Goal: Transaction & Acquisition: Book appointment/travel/reservation

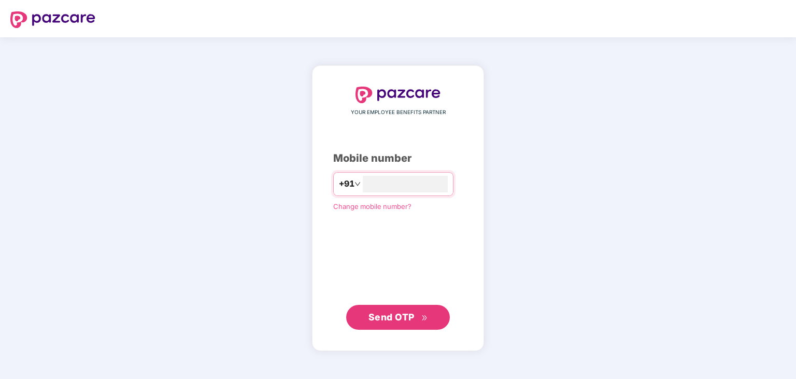
type input "**********"
click at [414, 316] on span "Send OTP" at bounding box center [391, 316] width 46 height 11
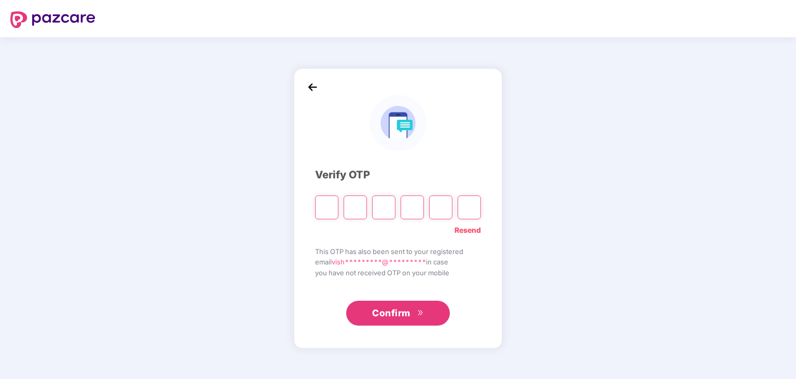
type input "*"
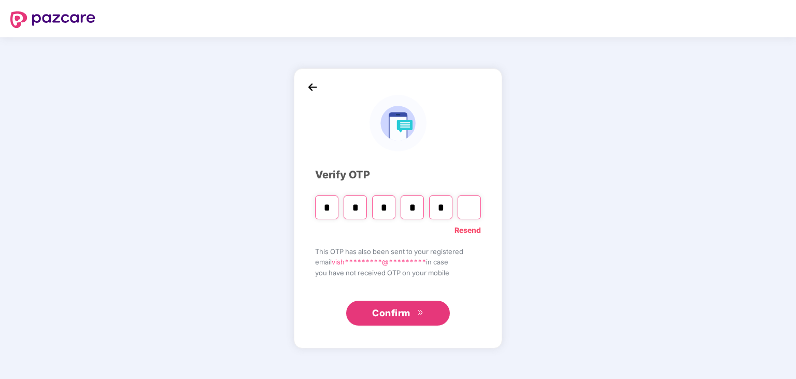
type input "*"
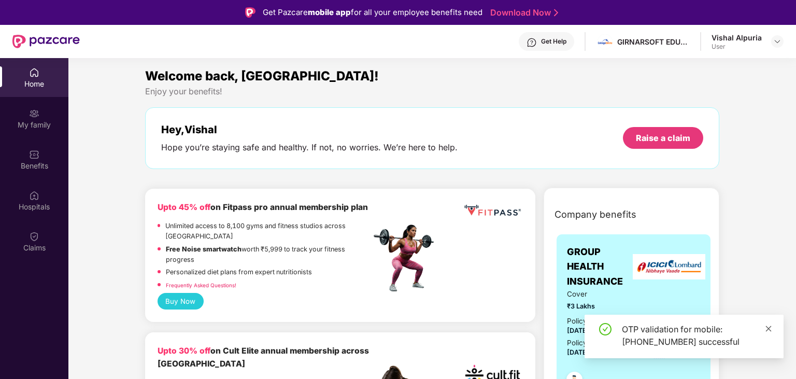
click at [766, 325] on icon "close" at bounding box center [768, 328] width 7 height 7
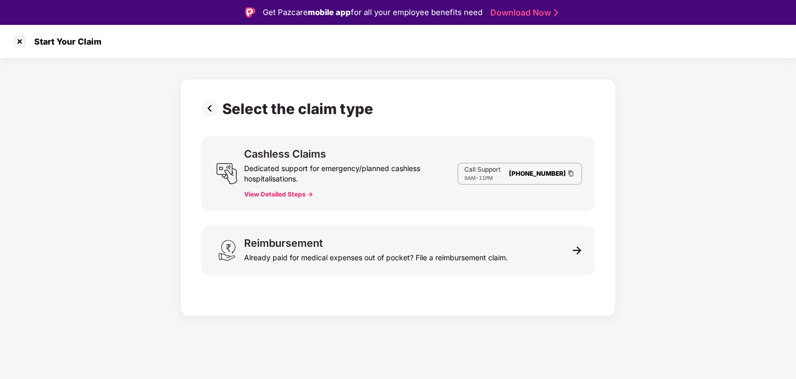
scroll to position [25, 0]
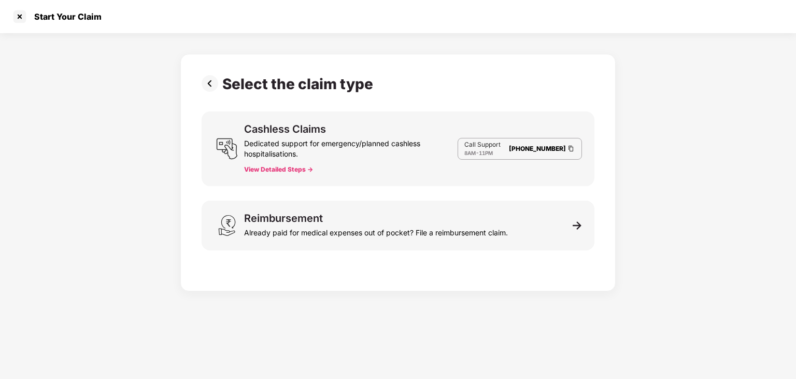
click at [291, 172] on button "View Detailed Steps ->" at bounding box center [278, 169] width 69 height 8
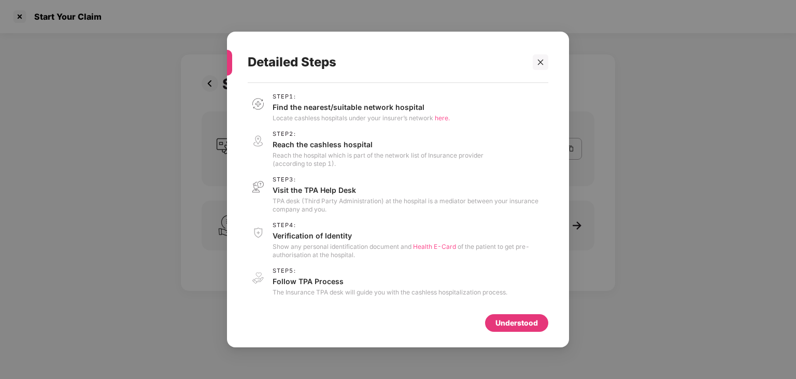
click at [492, 324] on div "Understood" at bounding box center [516, 323] width 63 height 18
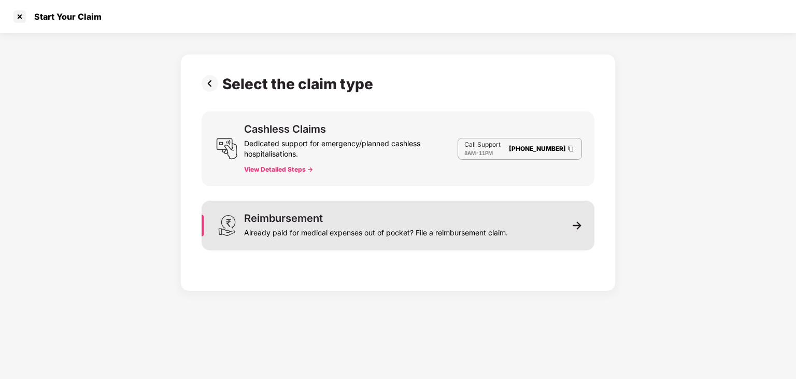
click at [374, 225] on div "Already paid for medical expenses out of pocket? File a reimbursement claim." at bounding box center [376, 230] width 264 height 15
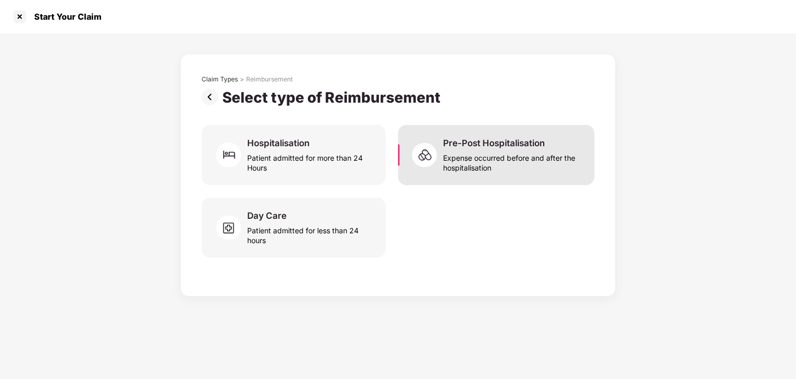
click at [470, 163] on div "Expense occurred before and after the hospitalisation" at bounding box center [512, 161] width 139 height 24
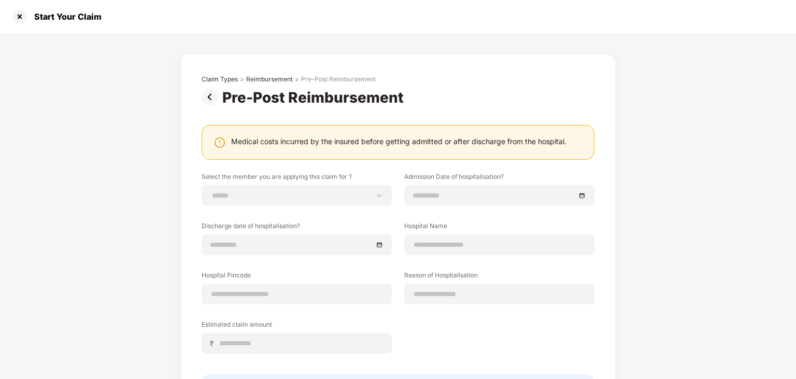
click at [209, 94] on img at bounding box center [212, 97] width 21 height 17
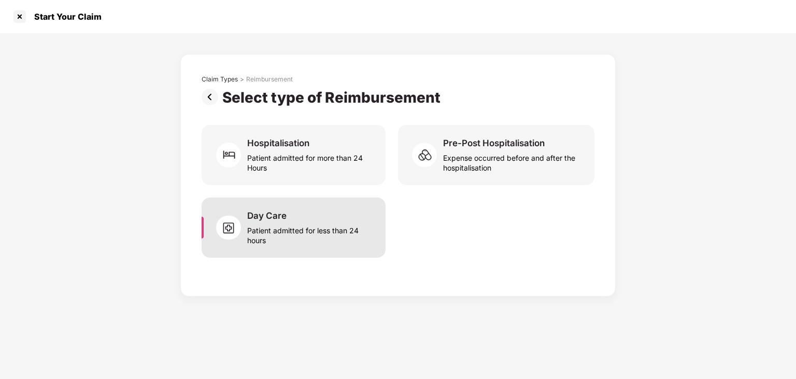
click at [314, 217] on div "Day Care Patient admitted for less than 24 hours" at bounding box center [310, 227] width 126 height 35
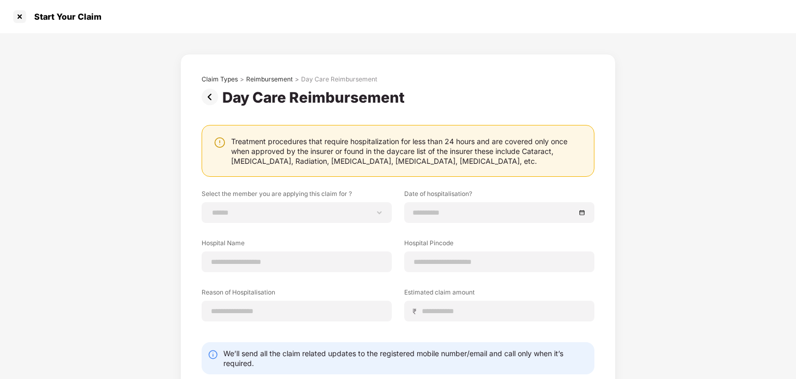
click at [209, 103] on img at bounding box center [212, 97] width 21 height 17
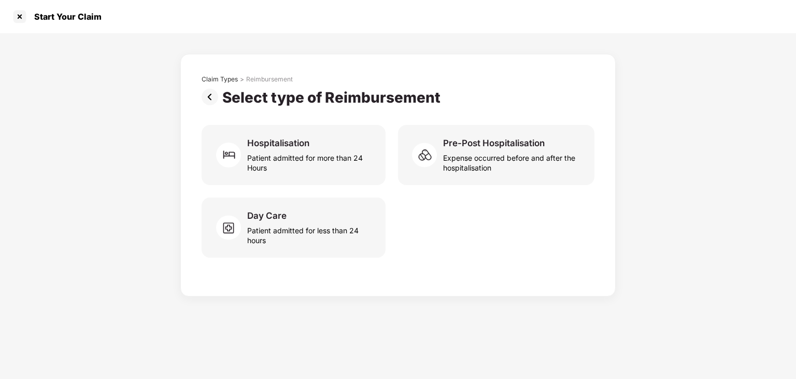
click at [211, 91] on img at bounding box center [212, 97] width 21 height 17
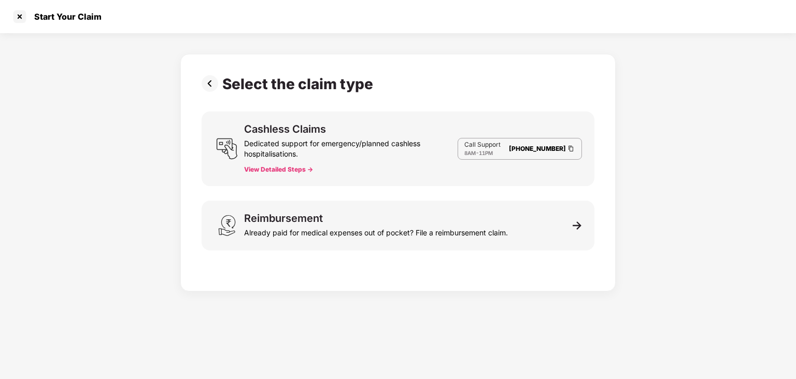
click at [211, 91] on img at bounding box center [212, 83] width 21 height 17
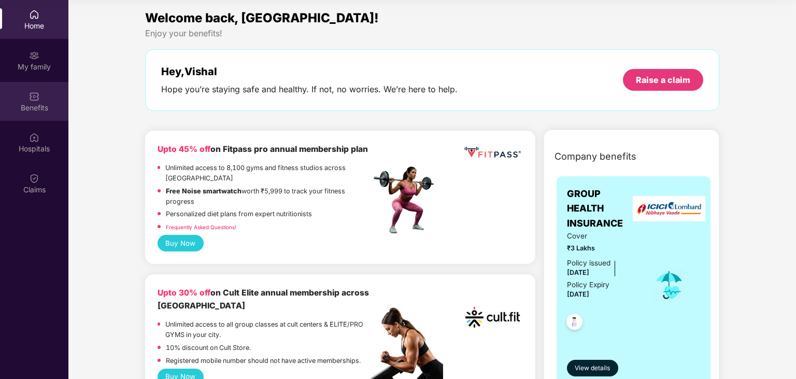
click at [40, 99] on div "Benefits" at bounding box center [34, 101] width 68 height 39
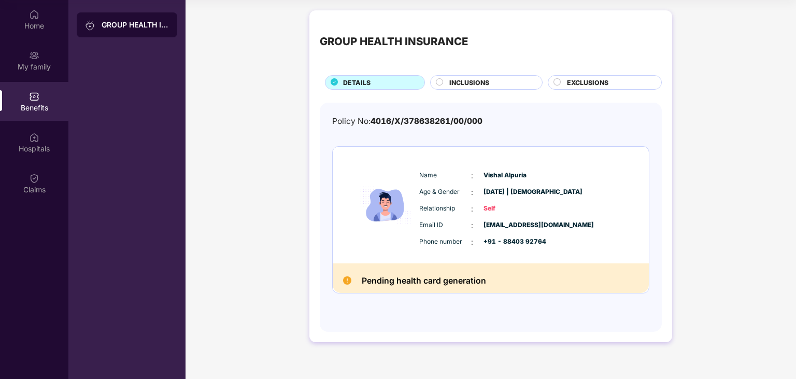
click at [443, 281] on h2 "Pending health card generation" at bounding box center [424, 281] width 124 height 14
click at [517, 281] on div "Pending health card generation" at bounding box center [491, 278] width 316 height 30
click at [452, 83] on span "INCLUSIONS" at bounding box center [469, 83] width 40 height 10
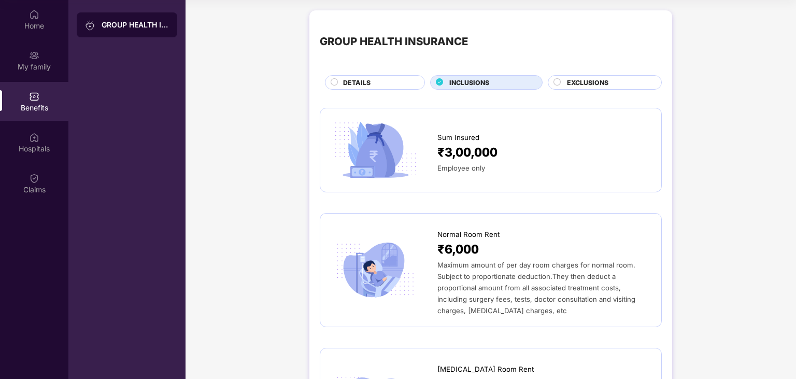
click at [408, 86] on div "DETAILS" at bounding box center [378, 83] width 81 height 11
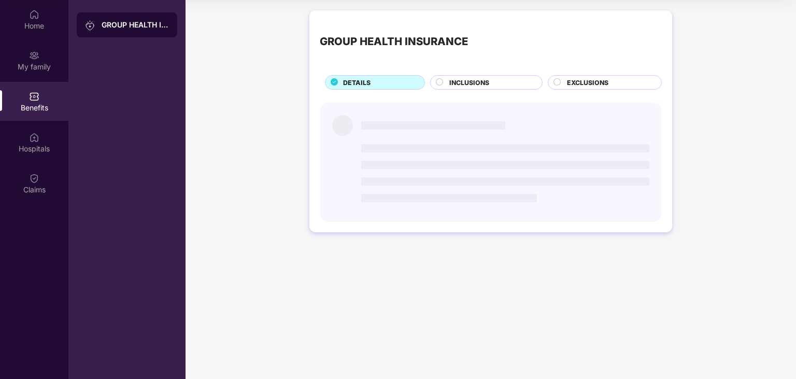
click at [465, 82] on span "INCLUSIONS" at bounding box center [469, 83] width 40 height 10
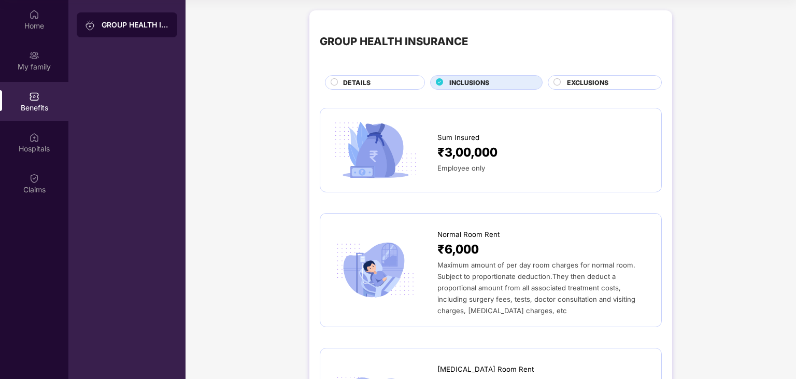
click at [587, 79] on span "EXCLUSIONS" at bounding box center [587, 83] width 41 height 10
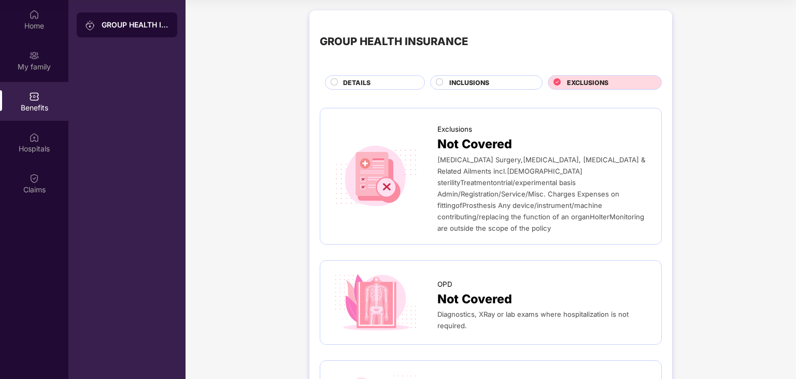
click at [45, 109] on div "Benefits" at bounding box center [34, 108] width 68 height 10
click at [38, 144] on div "Hospitals" at bounding box center [34, 148] width 68 height 10
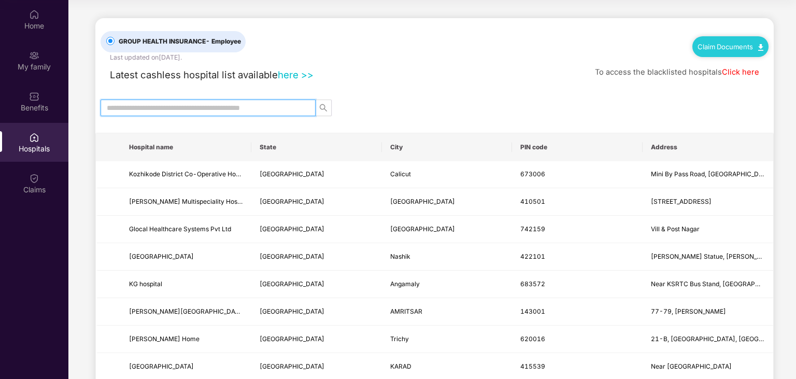
click at [234, 105] on input "text" at bounding box center [204, 107] width 194 height 11
type input "******"
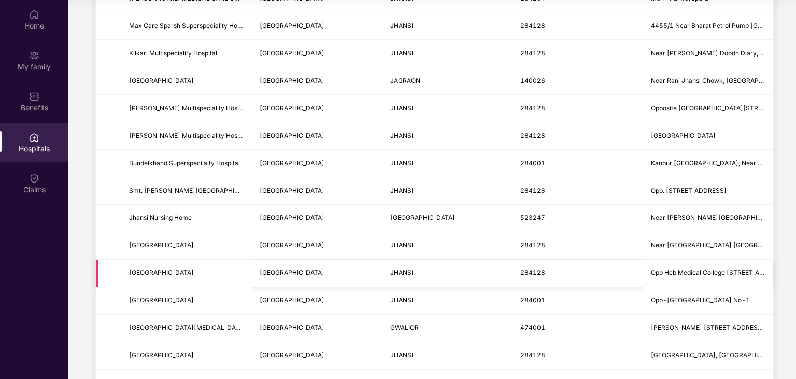
scroll to position [482, 0]
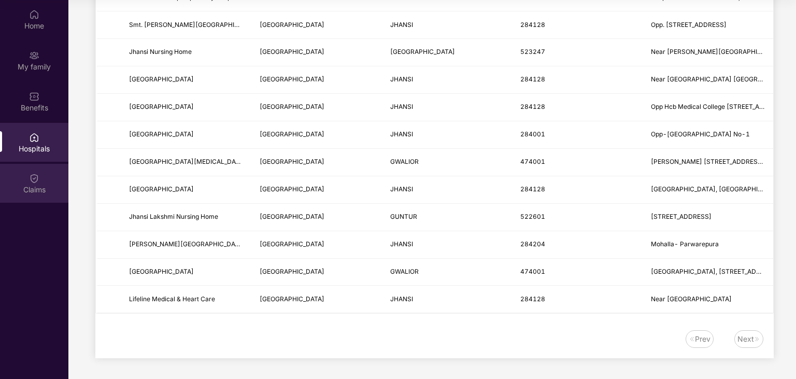
click at [39, 176] on img at bounding box center [34, 178] width 10 height 10
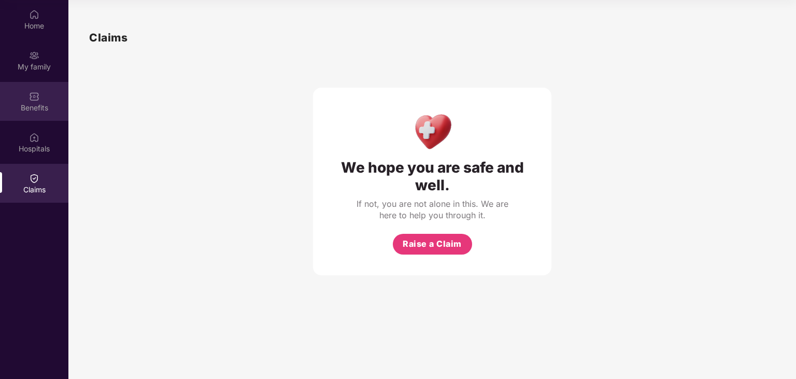
click at [27, 107] on div "Benefits" at bounding box center [34, 108] width 68 height 10
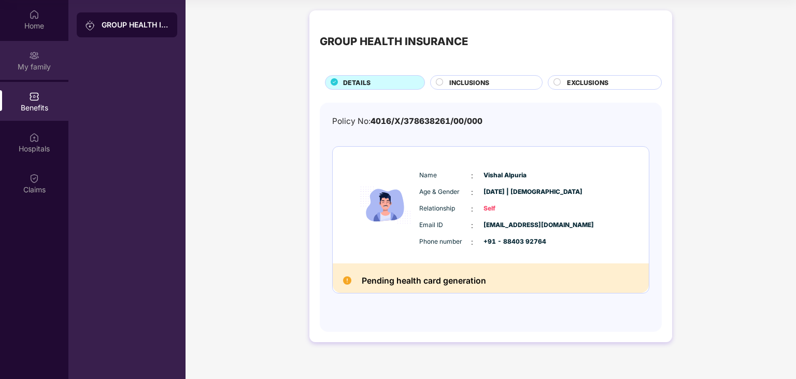
click at [34, 58] on img at bounding box center [34, 55] width 10 height 10
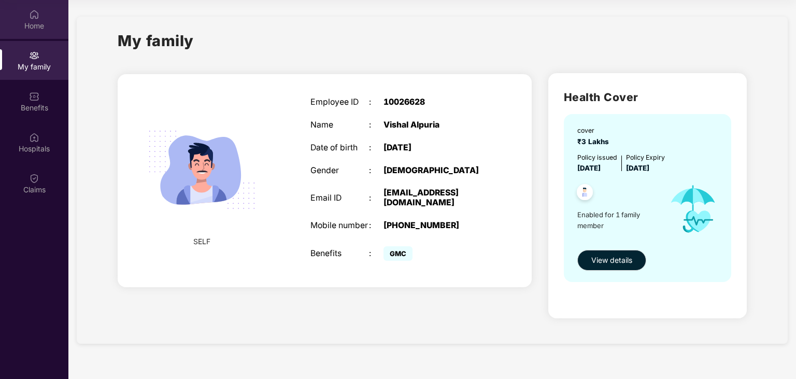
click at [26, 30] on div "Home" at bounding box center [34, 26] width 68 height 10
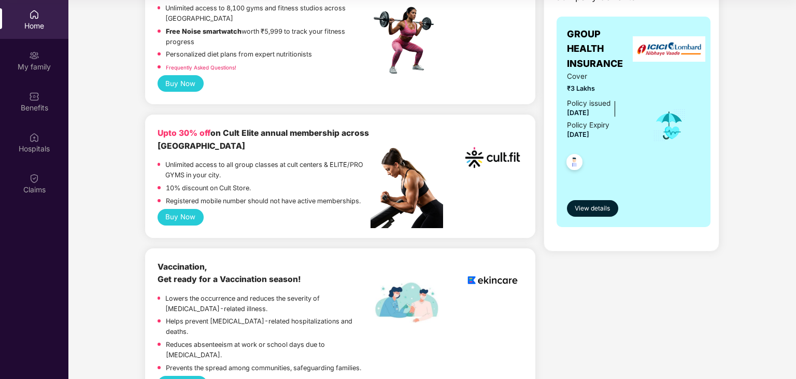
scroll to position [156, 0]
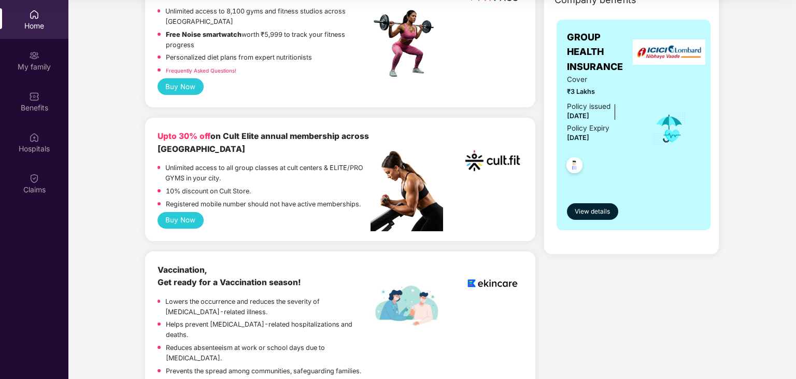
click at [179, 227] on button "Buy Now" at bounding box center [180, 220] width 46 height 17
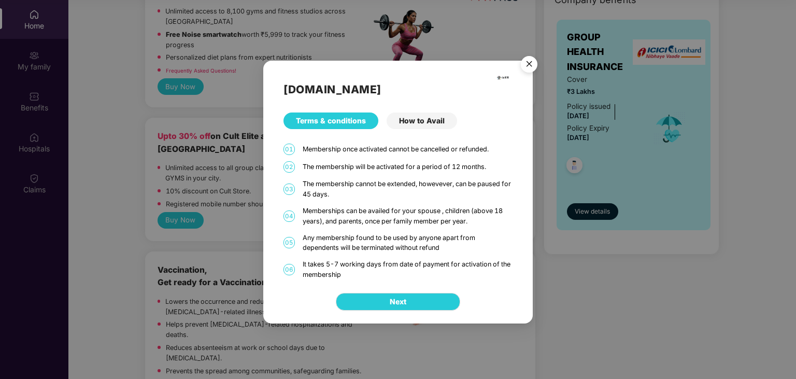
click at [411, 116] on div "How to Avail" at bounding box center [421, 120] width 70 height 17
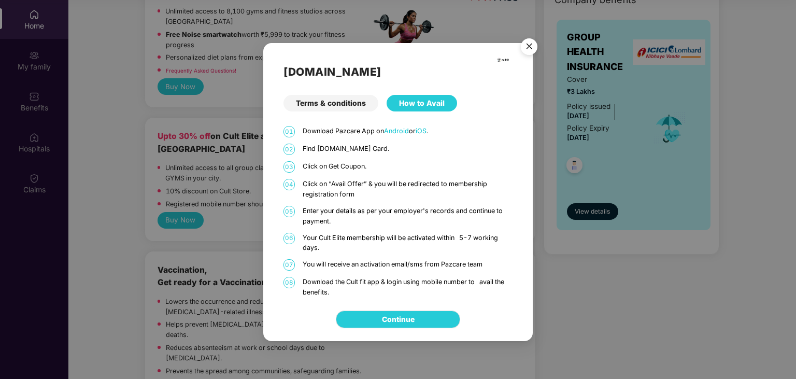
click at [347, 112] on div "Cult.fit Terms & conditions How to Avail 01 Download Pazcare App on Android or …" at bounding box center [397, 170] width 269 height 254
click at [534, 49] on img "Close" at bounding box center [528, 48] width 29 height 29
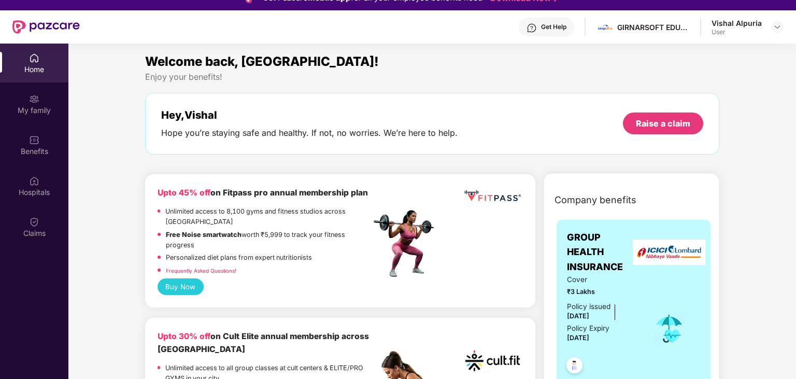
scroll to position [0, 0]
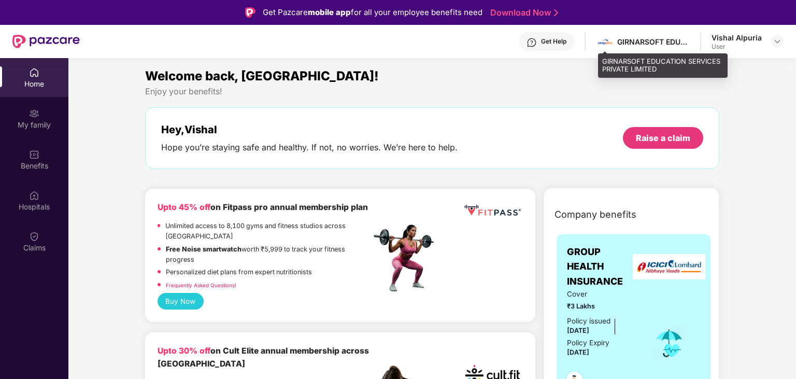
click at [656, 45] on div "GIRNARSOFT EDUCATION SERVICES PRIVATE LIMITED" at bounding box center [653, 42] width 73 height 10
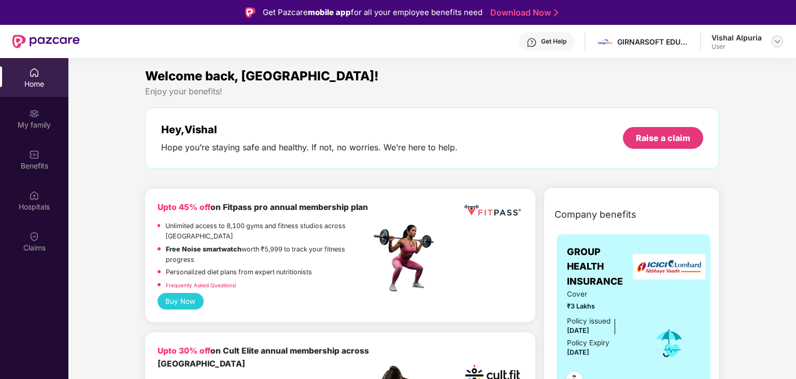
click at [774, 40] on img at bounding box center [777, 41] width 8 height 8
click at [583, 81] on div "Welcome back, [GEOGRAPHIC_DATA]!" at bounding box center [432, 76] width 574 height 20
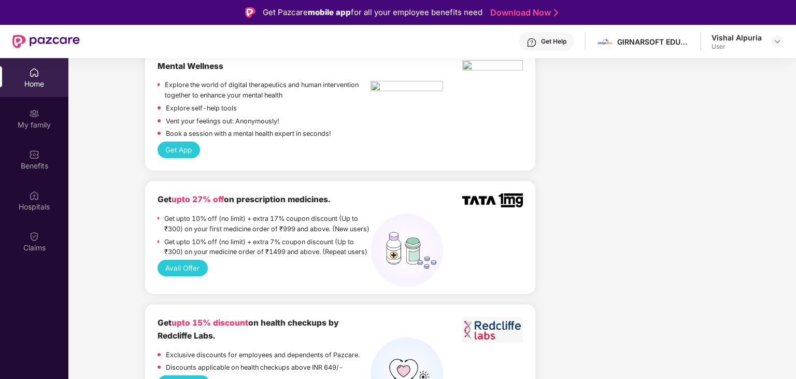
scroll to position [835, 0]
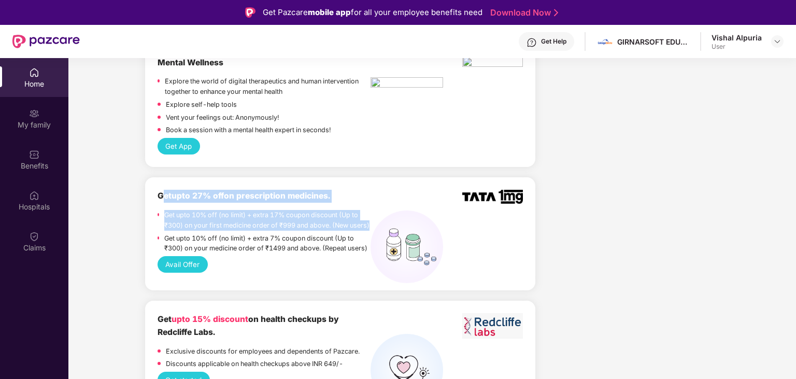
drag, startPoint x: 161, startPoint y: 179, endPoint x: 239, endPoint y: 220, distance: 88.3
click at [239, 220] on div "Get upto 27% off on prescription medicines. Get upto 10% off (no limit) + extra…" at bounding box center [263, 223] width 213 height 66
click at [226, 210] on p "Get upto 10% off (no limit) + extra 17% coupon discount (Up to ₹300) on your fi…" at bounding box center [267, 220] width 206 height 21
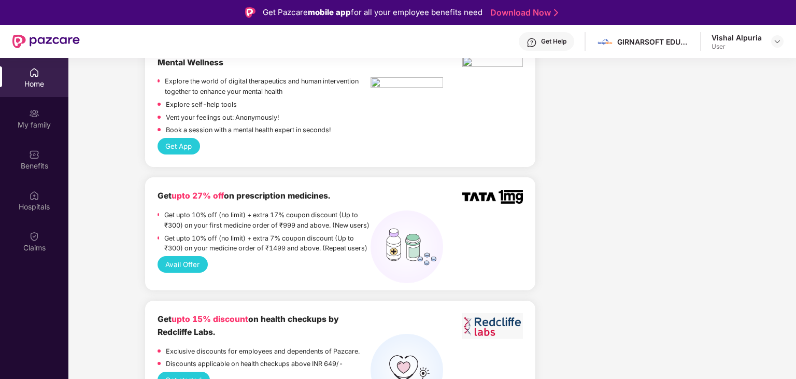
click at [170, 210] on p "Get upto 10% off (no limit) + extra 17% coupon discount (Up to ₹300) on your fi…" at bounding box center [267, 220] width 206 height 21
click at [312, 210] on p "Get upto 10% off (no limit) + extra 17% coupon discount (Up to ₹300) on your fi…" at bounding box center [267, 220] width 206 height 21
click at [185, 258] on button "Avail Offer" at bounding box center [182, 264] width 50 height 17
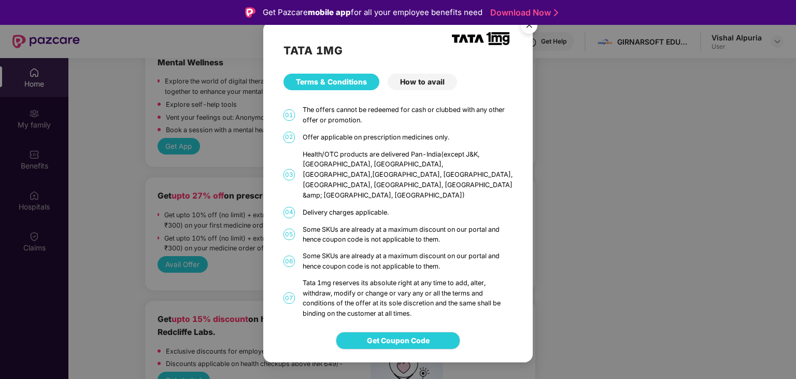
click at [398, 90] on div "How to avail" at bounding box center [421, 82] width 69 height 17
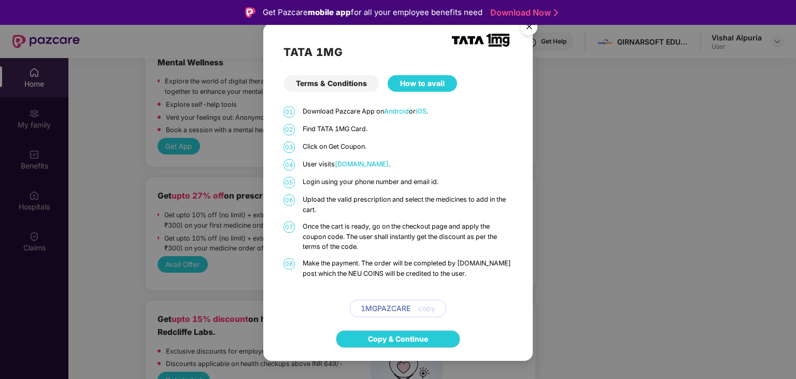
click at [354, 90] on div "Terms & Conditions" at bounding box center [331, 83] width 96 height 17
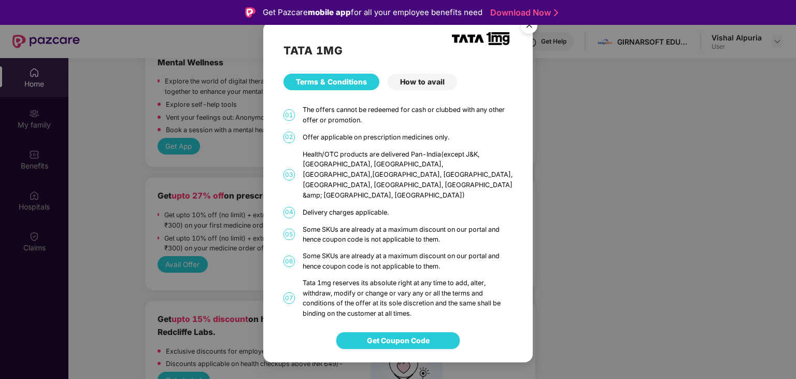
click at [396, 335] on span "Get Coupon Code" at bounding box center [398, 340] width 63 height 11
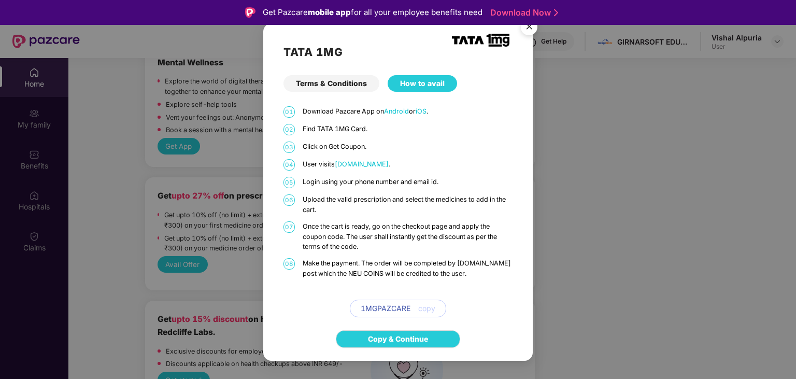
click at [397, 84] on div "How to avail" at bounding box center [421, 83] width 69 height 17
click at [353, 83] on div "Terms & Conditions" at bounding box center [331, 83] width 96 height 17
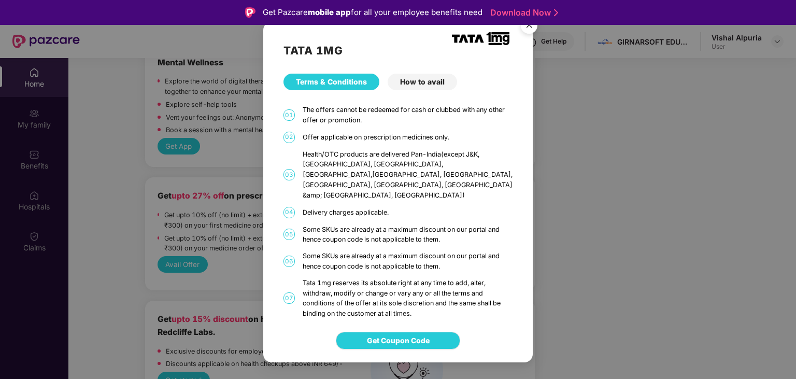
click at [394, 81] on div "TATA 1MG Terms & Conditions How to avail 01 The offers cannot be redeemed for c…" at bounding box center [397, 170] width 269 height 297
click at [405, 90] on div "How to avail" at bounding box center [421, 82] width 69 height 17
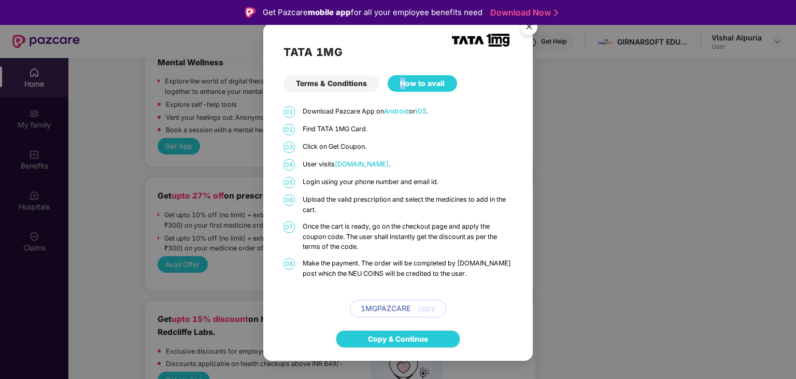
click at [529, 31] on img "Close" at bounding box center [528, 28] width 29 height 29
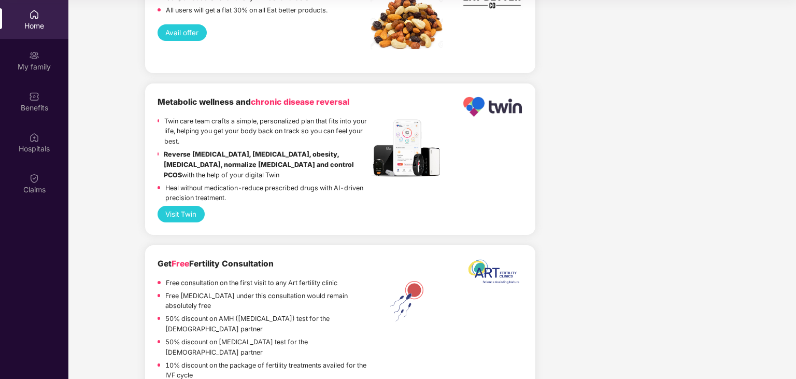
scroll to position [2195, 0]
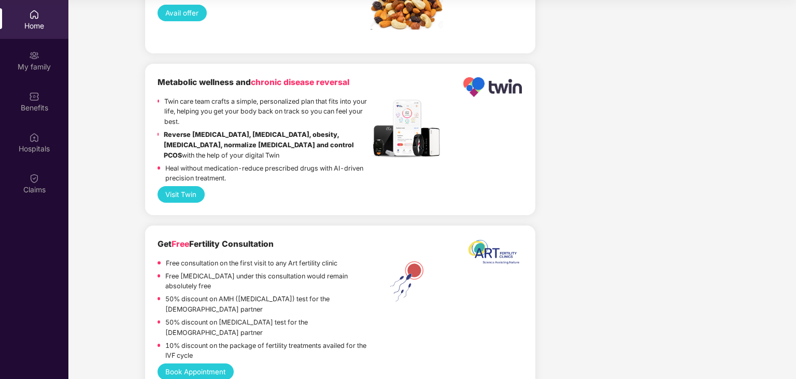
click at [210, 363] on button "Book Appointment" at bounding box center [195, 371] width 76 height 17
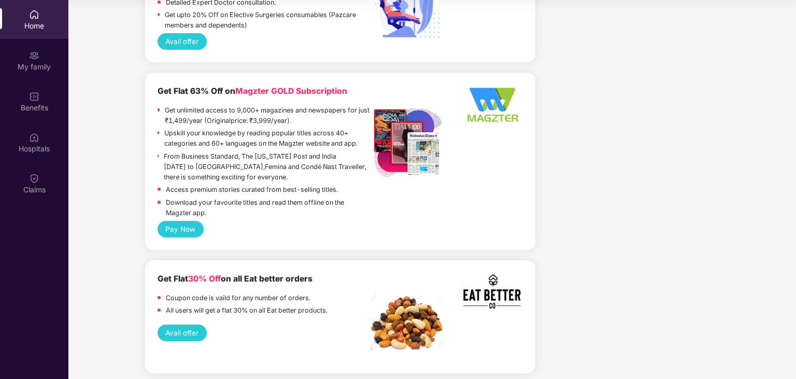
scroll to position [1830, 0]
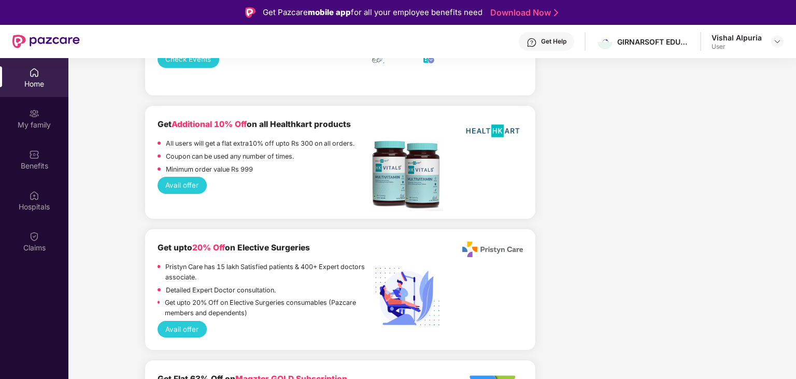
scroll to position [1621, 0]
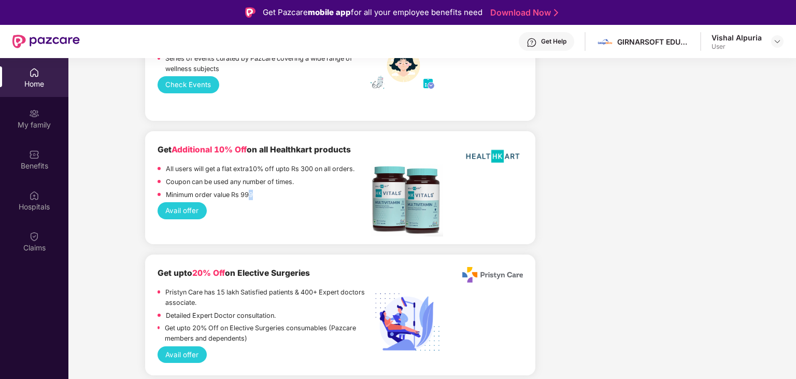
drag, startPoint x: 252, startPoint y: 180, endPoint x: 258, endPoint y: 182, distance: 6.6
click at [255, 190] on div "Minimum order value Rs 999" at bounding box center [263, 196] width 213 height 13
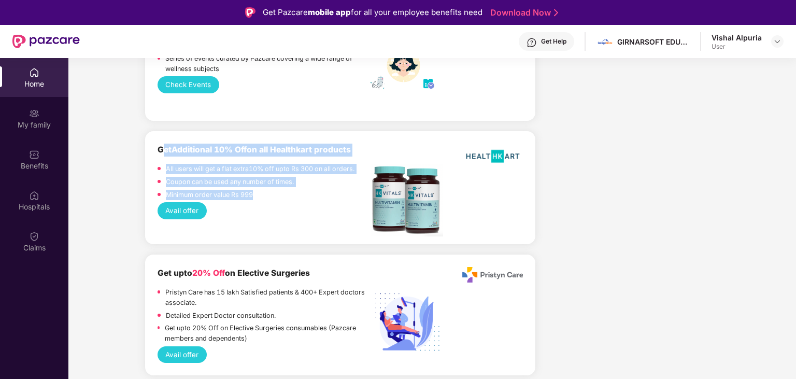
drag, startPoint x: 266, startPoint y: 183, endPoint x: 161, endPoint y: 141, distance: 113.7
click at [161, 143] on div "Get Additional 10% Off on all Healthkart products All users will get a flat ext…" at bounding box center [263, 172] width 213 height 59
click at [249, 145] on div "Get Additional 10% Off on all Healthkart products All users will get a flat ext…" at bounding box center [263, 172] width 213 height 59
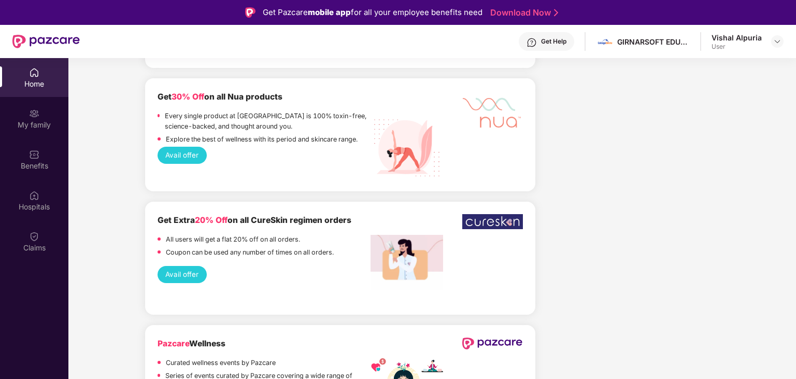
scroll to position [1203, 0]
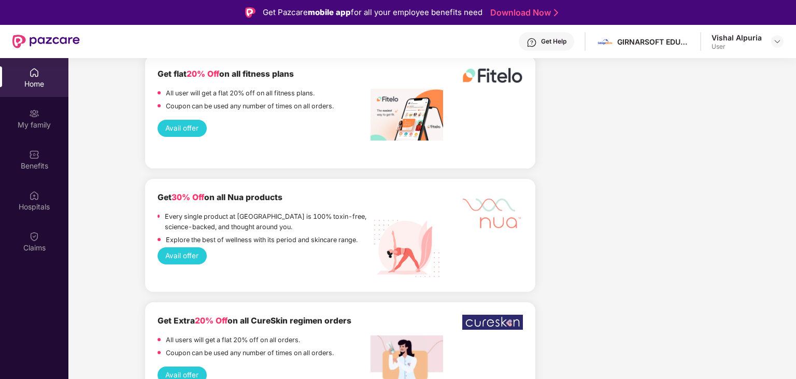
click at [176, 211] on p "Every single product at [GEOGRAPHIC_DATA] is 100% toxin-free, science-backed, a…" at bounding box center [268, 221] width 206 height 21
click at [188, 247] on button "Avail offer" at bounding box center [181, 255] width 49 height 17
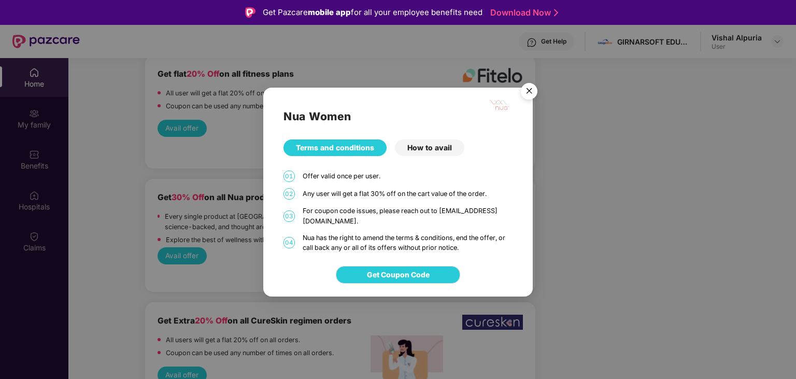
click at [434, 154] on div "How to avail" at bounding box center [429, 147] width 69 height 17
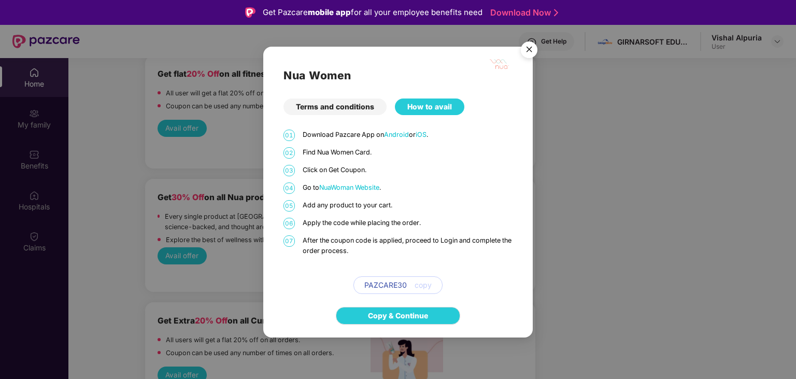
click at [531, 48] on img "Close" at bounding box center [528, 51] width 29 height 29
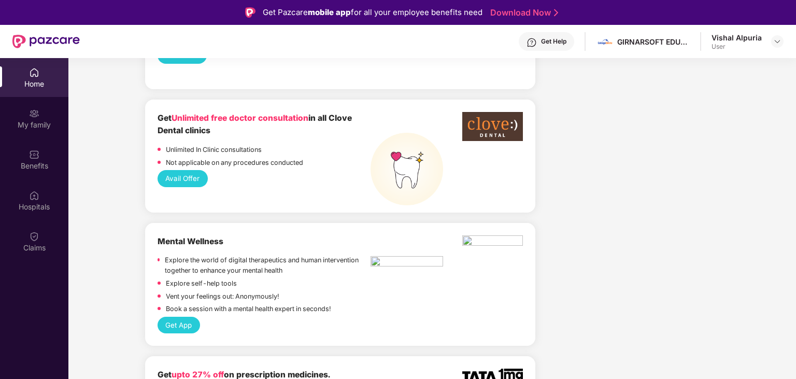
scroll to position [629, 0]
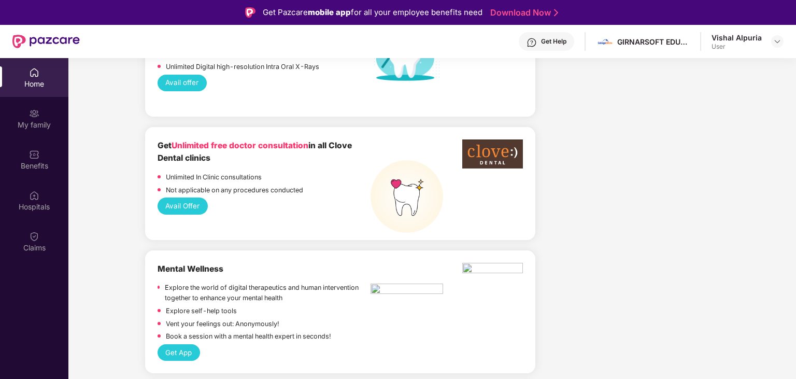
click at [190, 197] on button "Avail Offer" at bounding box center [182, 205] width 50 height 17
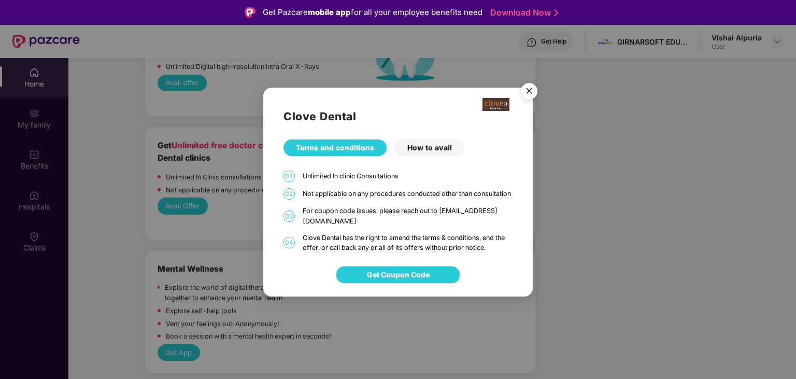
click at [420, 149] on div "How to avail" at bounding box center [429, 147] width 69 height 17
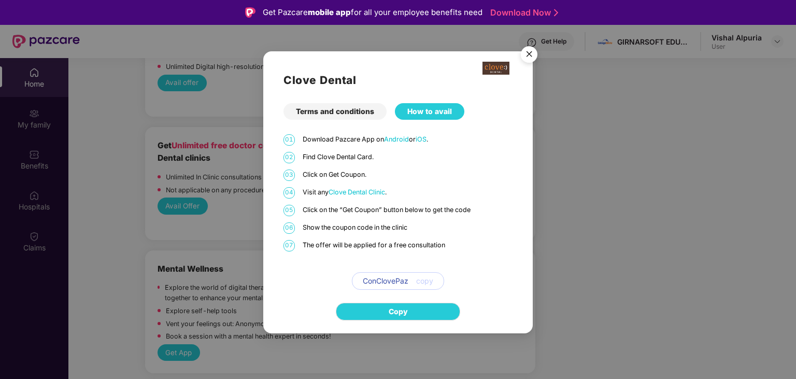
click at [357, 190] on span "Clove Dental Clinic" at bounding box center [356, 192] width 56 height 8
